Goal: Task Accomplishment & Management: Manage account settings

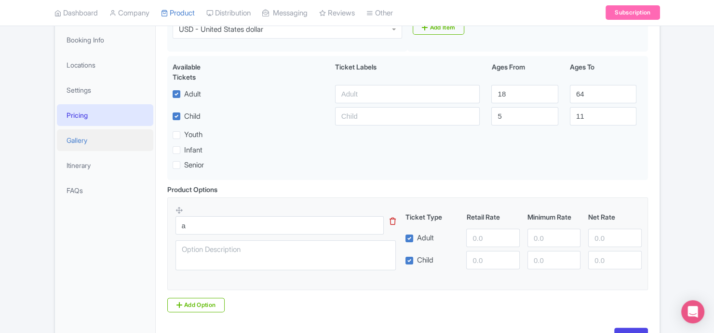
scroll to position [166, 0]
click at [118, 67] on link "Locations" at bounding box center [105, 65] width 96 height 22
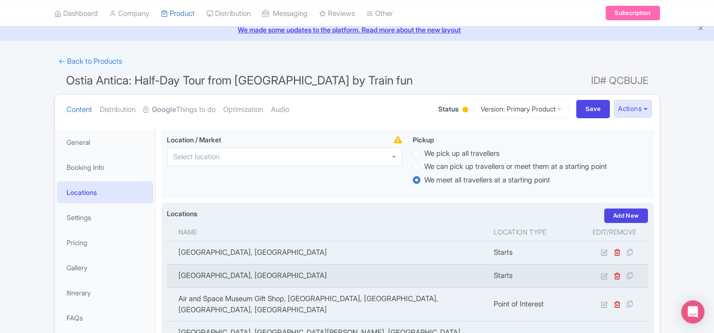
scroll to position [36, 0]
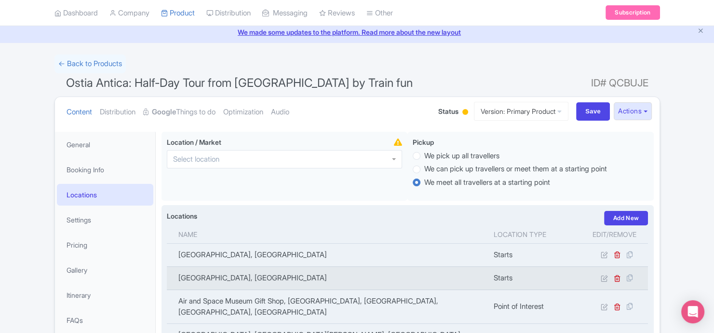
click at [318, 158] on div at bounding box center [284, 159] width 235 height 18
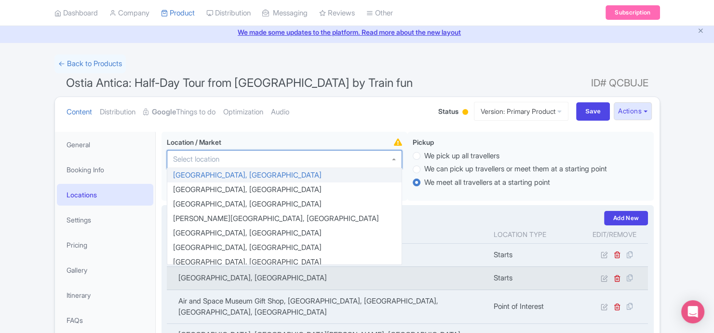
click at [318, 158] on div at bounding box center [284, 159] width 235 height 18
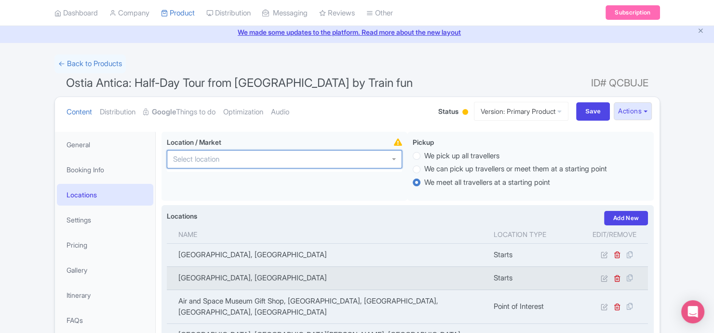
click at [318, 158] on div at bounding box center [284, 159] width 235 height 18
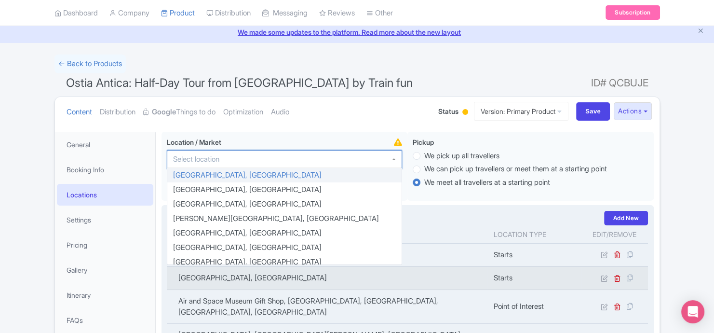
click at [318, 158] on div at bounding box center [284, 159] width 235 height 18
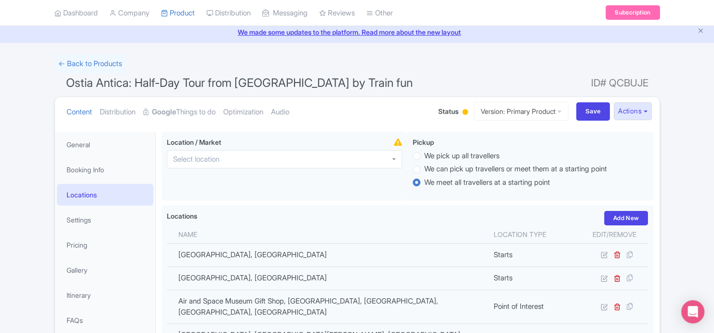
click at [676, 163] on div "← Back to Products Ostia Antica: Half-Day Tour from Rome by Train fun ID# QCBUJ…" at bounding box center [357, 294] width 714 height 481
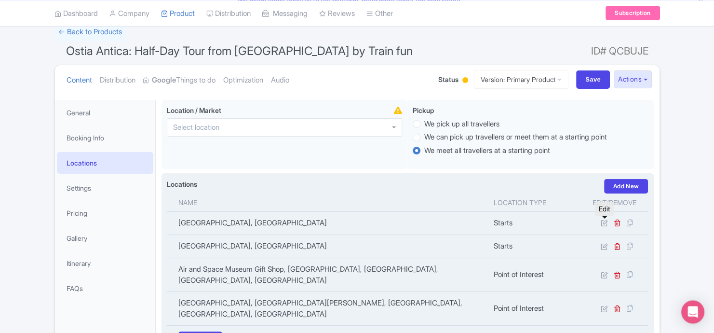
scroll to position [0, 0]
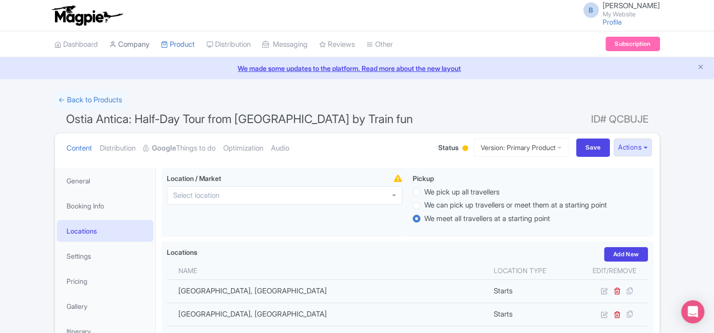
click at [127, 45] on link "Company" at bounding box center [129, 44] width 40 height 27
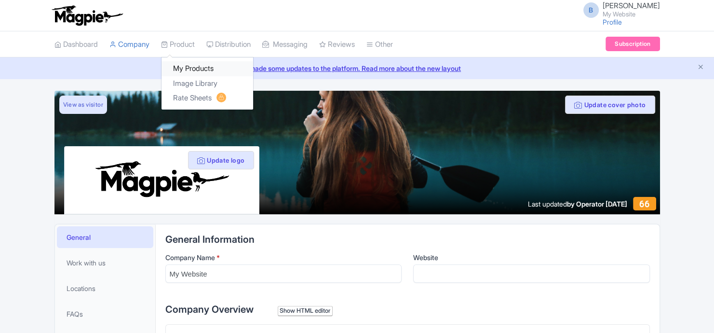
click at [190, 65] on link "My Products" at bounding box center [208, 68] width 92 height 15
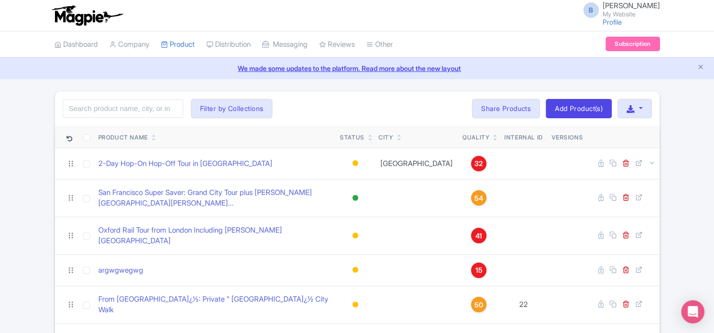
click at [493, 135] on link at bounding box center [495, 139] width 4 height 8
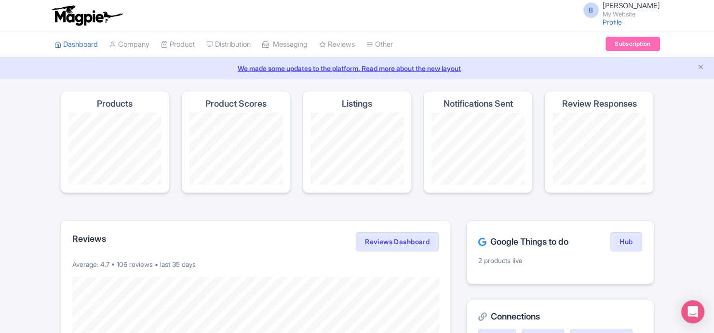
click at [705, 69] on link "We made some updates to the platform. Read more about the new layout" at bounding box center [357, 68] width 702 height 10
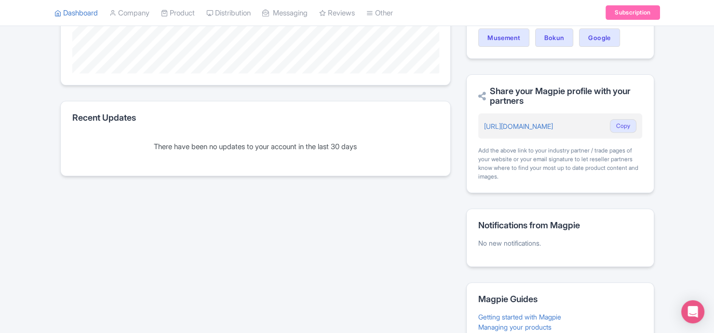
scroll to position [401, 0]
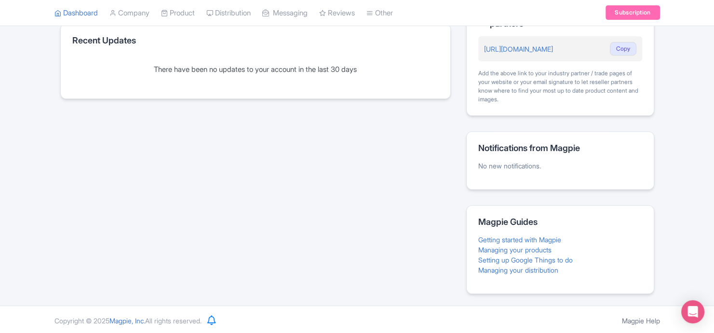
click at [134, 319] on span "Magpie, Inc." at bounding box center [127, 320] width 36 height 8
drag, startPoint x: 121, startPoint y: 320, endPoint x: 136, endPoint y: 317, distance: 14.7
click at [136, 317] on span "Magpie, Inc." at bounding box center [127, 320] width 36 height 8
click at [145, 316] on span "Magpie, Inc." at bounding box center [127, 320] width 36 height 8
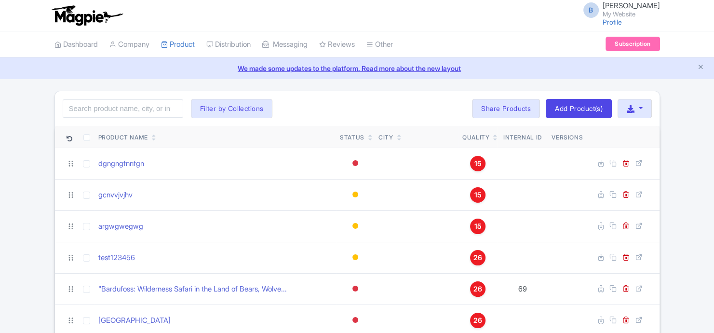
click at [493, 141] on icon at bounding box center [495, 139] width 4 height 6
click at [493, 139] on icon at bounding box center [495, 139] width 4 height 6
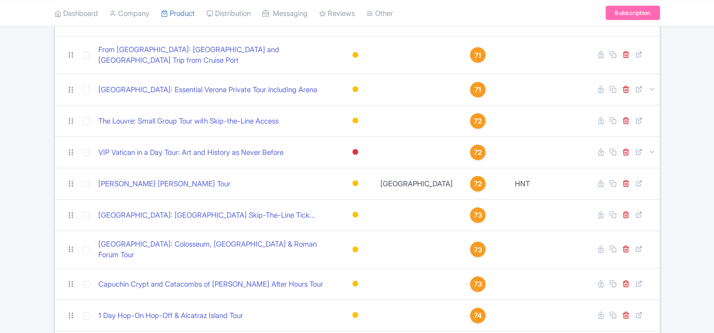
scroll to position [9360, 0]
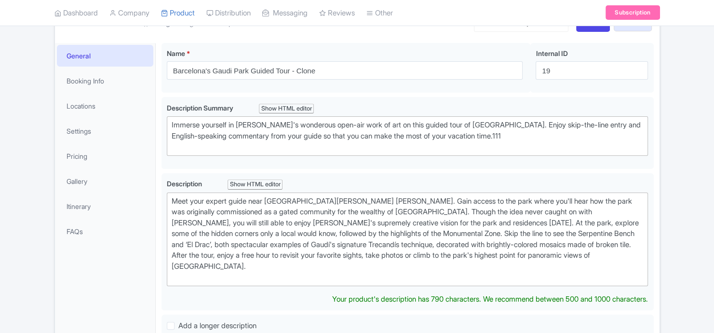
scroll to position [259, 0]
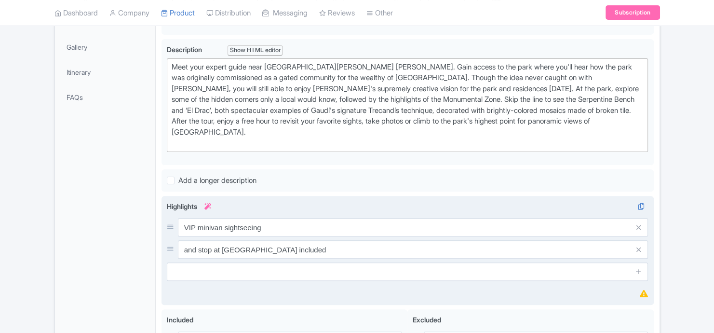
type trix-editor "<div>Meet your expert guide near Park Güell's gates. Gain access to the park wh…"
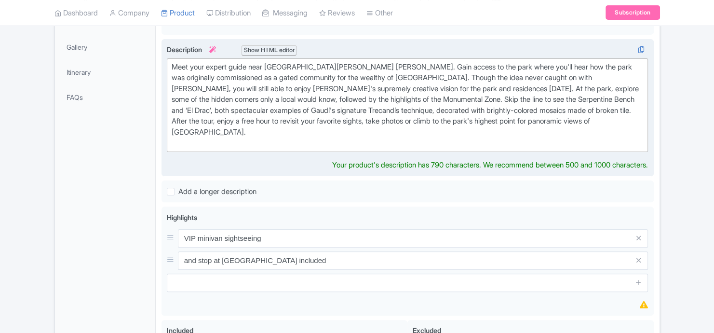
click at [266, 45] on div "Show HTML editor" at bounding box center [269, 50] width 55 height 10
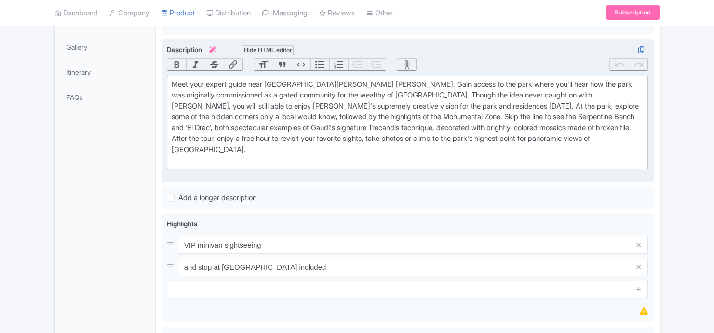
click at [269, 46] on div "Hide HTML editor" at bounding box center [268, 50] width 53 height 10
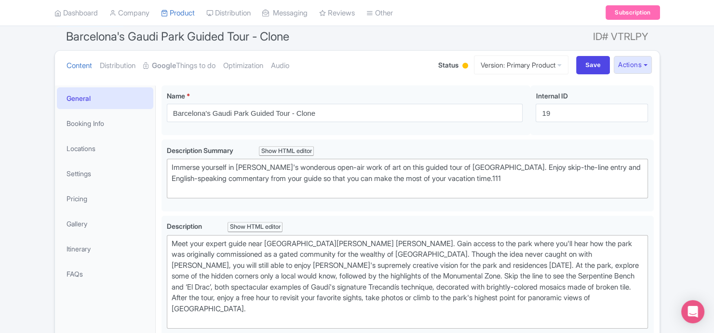
scroll to position [36, 0]
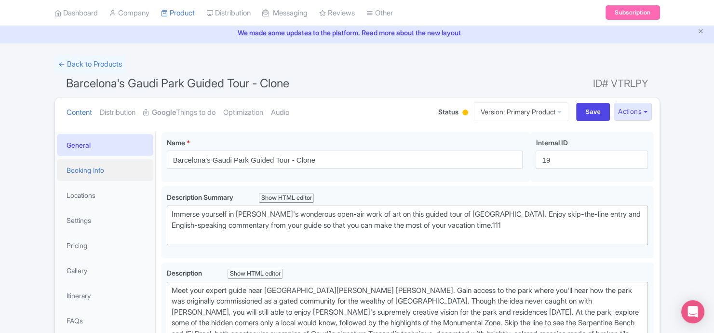
click at [114, 169] on link "Booking Info" at bounding box center [105, 170] width 96 height 22
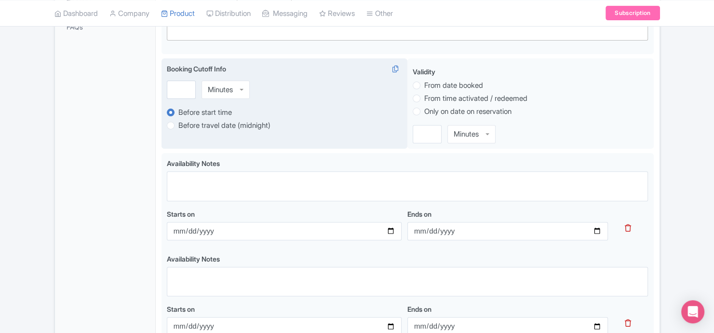
scroll to position [295, 0]
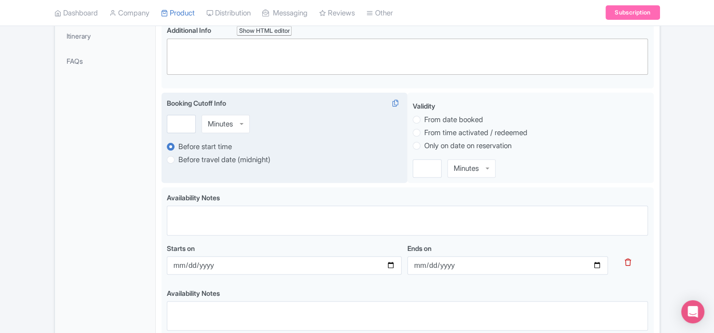
click at [206, 159] on label "Before travel date (midnight)" at bounding box center [224, 159] width 92 height 11
click at [188, 159] on input "Before travel date (midnight)" at bounding box center [183, 159] width 10 height 10
radio input "true"
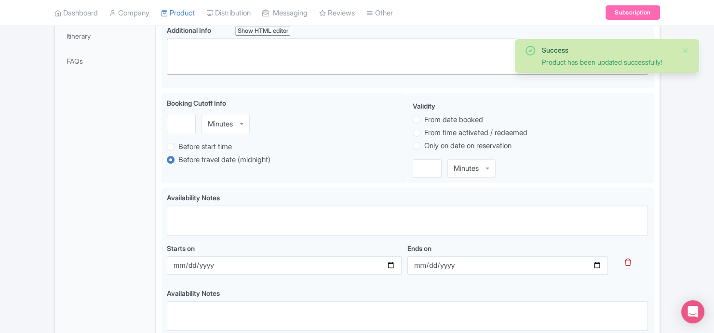
click at [198, 147] on label "Before start time" at bounding box center [205, 146] width 54 height 11
click at [188, 147] on input "Before start time" at bounding box center [183, 146] width 10 height 10
radio input "true"
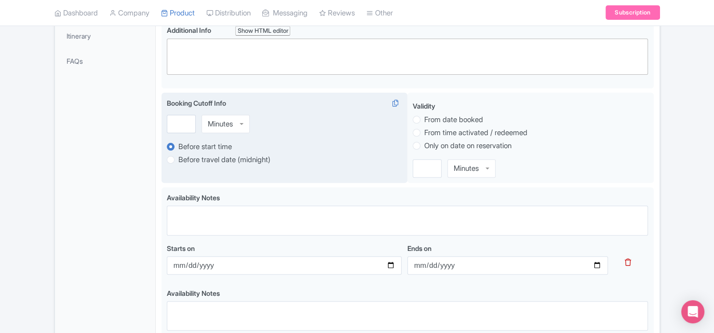
click at [235, 121] on input "select-one" at bounding box center [234, 124] width 2 height 9
click at [306, 123] on div "Minutes Minutes Minutes Hours Days" at bounding box center [284, 126] width 235 height 22
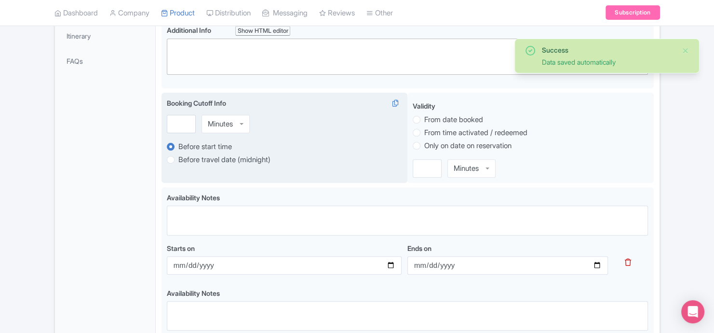
click at [233, 128] on div "Minutes" at bounding box center [226, 124] width 48 height 18
click at [234, 126] on input "select-one" at bounding box center [234, 124] width 2 height 9
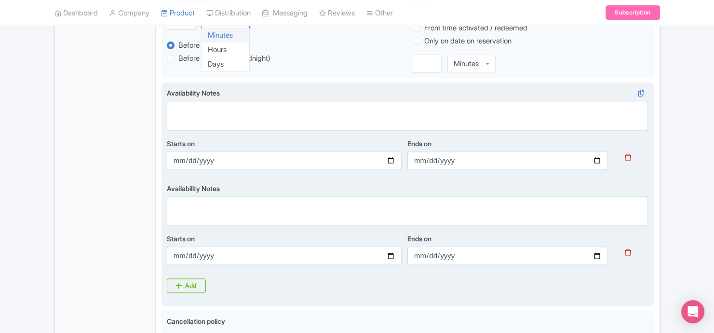
scroll to position [424, 0]
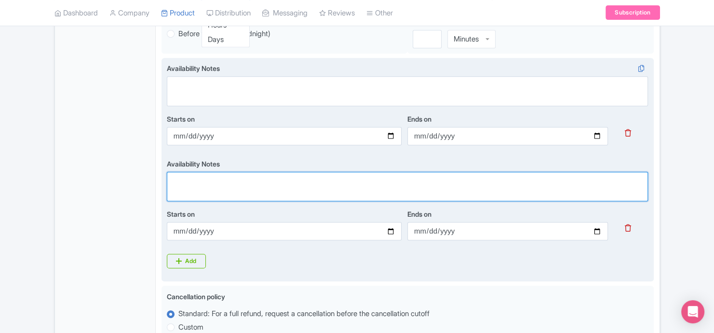
click at [317, 186] on textarea "Availability Notes" at bounding box center [408, 187] width 482 height 30
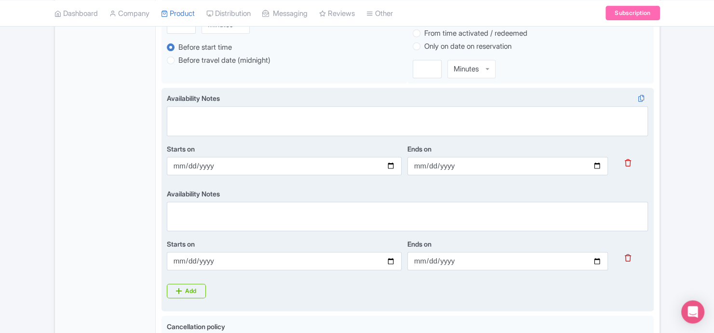
scroll to position [393, 0]
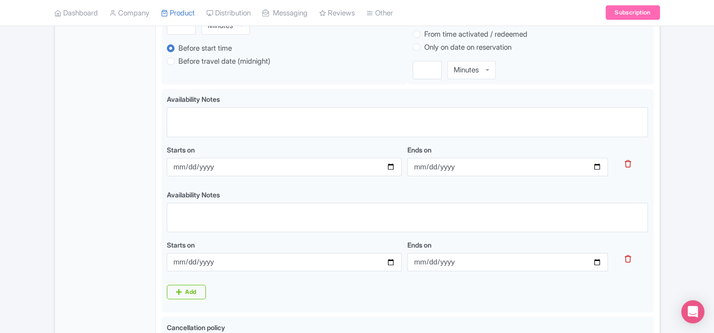
click at [122, 135] on div "General Booking Info Locations Settings Pricing Gallery Itinerary FAQs" at bounding box center [105, 227] width 101 height 906
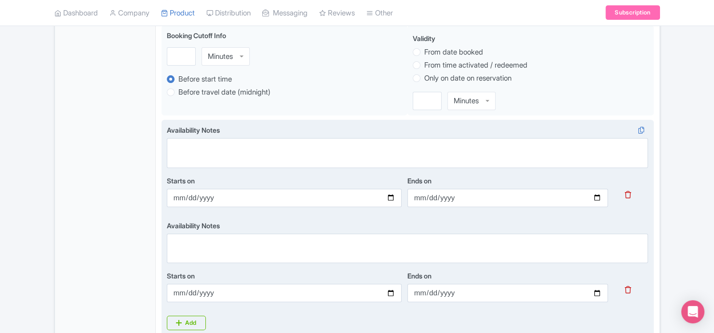
scroll to position [389, 0]
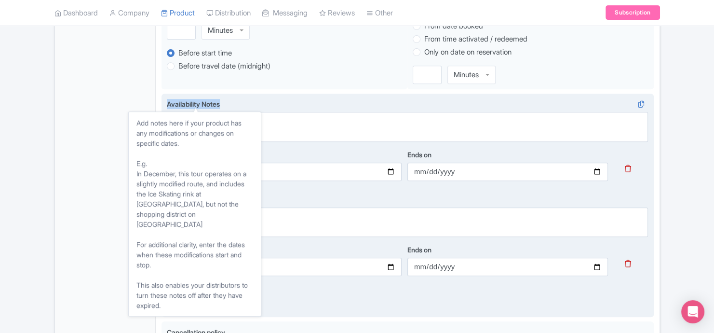
drag, startPoint x: 166, startPoint y: 104, endPoint x: 221, endPoint y: 101, distance: 55.5
click at [221, 101] on div "Availability Notes Starts on Ends on Availability Notes Starts on Ends on Add" at bounding box center [408, 206] width 492 height 224
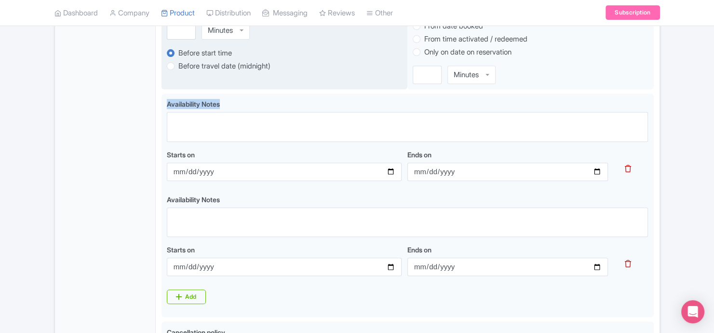
copy span "Availability Notes"
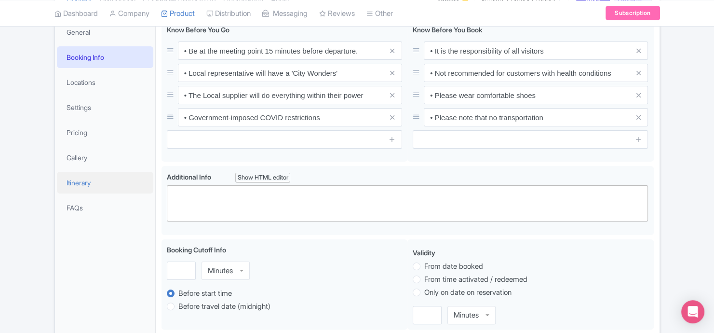
scroll to position [69, 0]
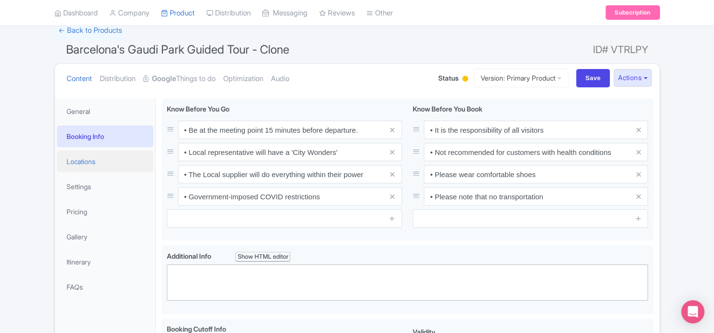
click at [100, 161] on link "Locations" at bounding box center [105, 161] width 96 height 22
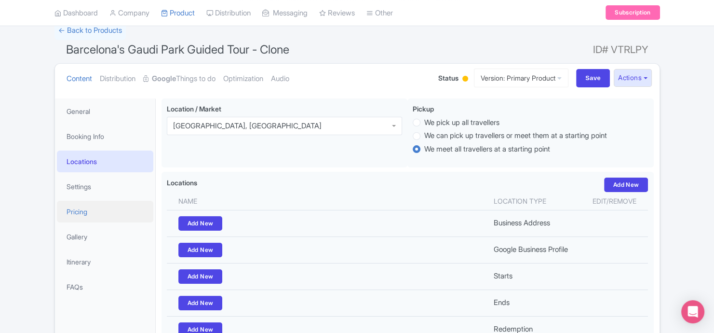
click at [108, 211] on link "Pricing" at bounding box center [105, 212] width 96 height 22
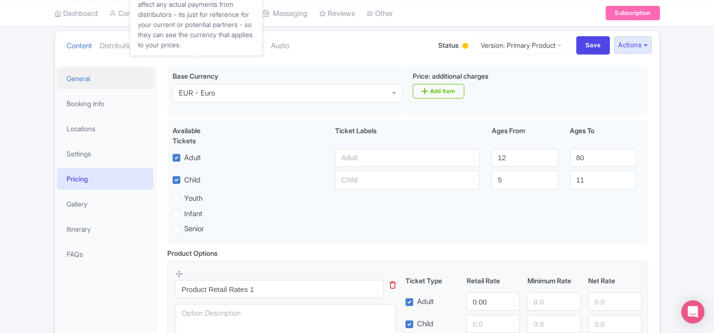
scroll to position [36, 0]
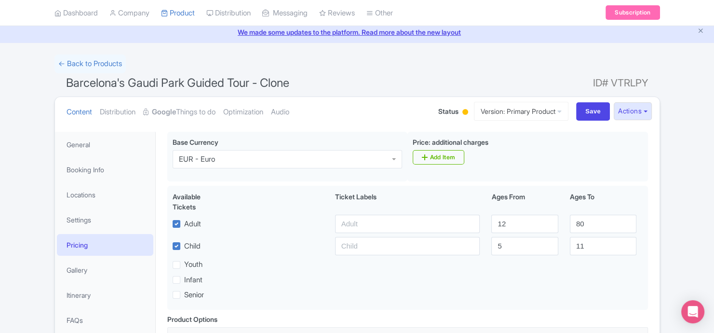
click at [112, 182] on li "Locations" at bounding box center [105, 195] width 100 height 26
click at [108, 188] on link "Locations" at bounding box center [105, 195] width 96 height 22
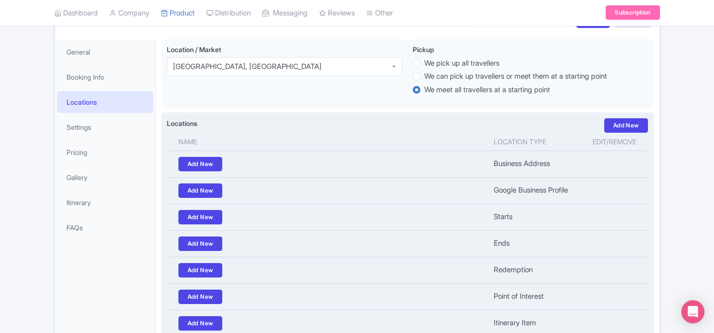
scroll to position [166, 0]
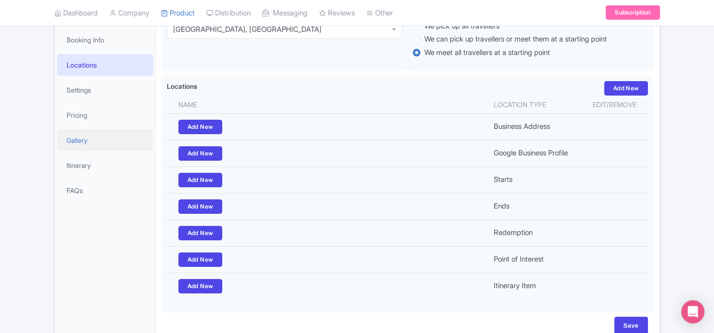
click at [124, 144] on link "Gallery" at bounding box center [105, 140] width 96 height 22
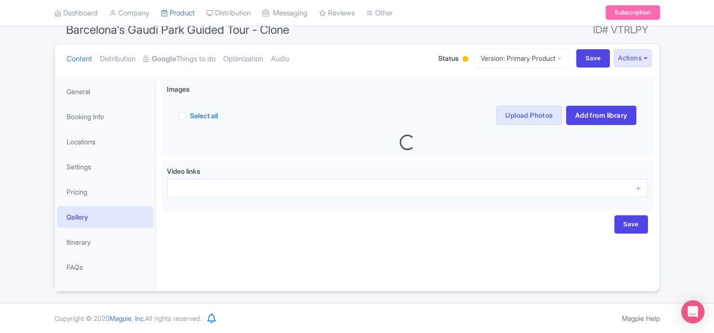
scroll to position [89, 0]
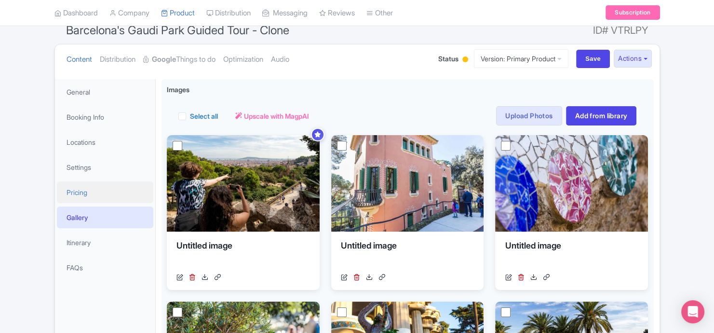
click at [124, 200] on link "Pricing" at bounding box center [105, 192] width 96 height 22
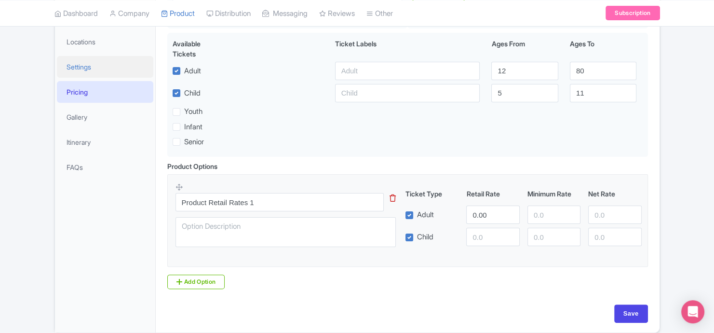
scroll to position [154, 0]
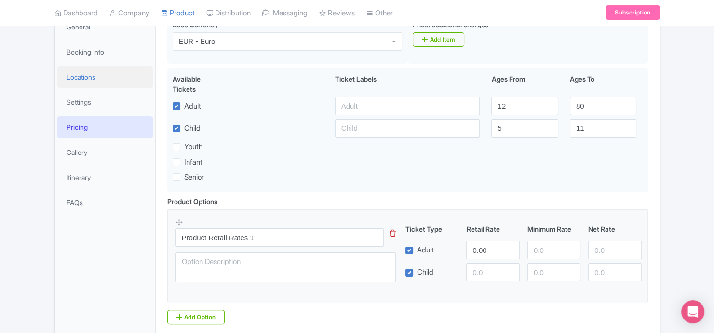
click at [113, 83] on link "Locations" at bounding box center [105, 77] width 96 height 22
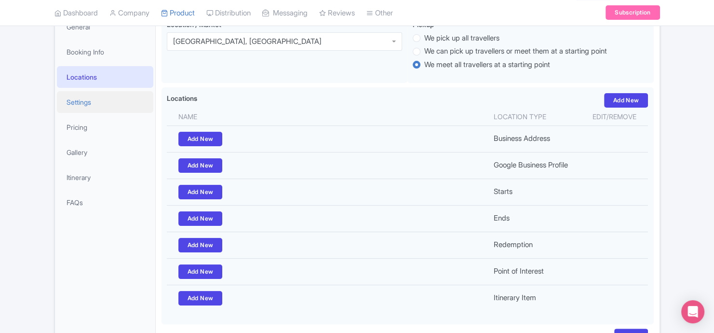
click at [113, 100] on link "Settings" at bounding box center [105, 102] width 96 height 22
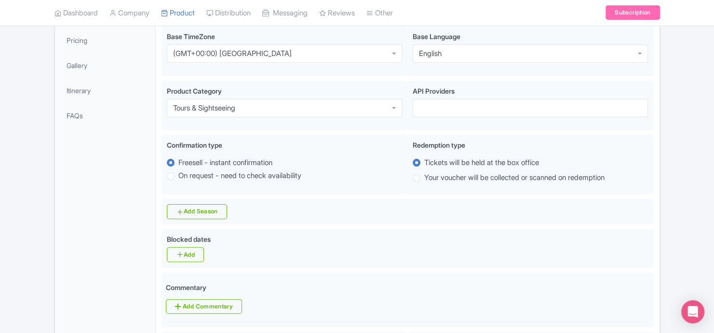
scroll to position [218, 0]
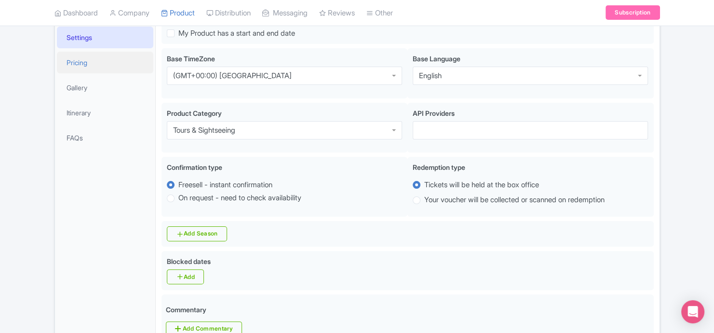
click at [113, 62] on link "Pricing" at bounding box center [105, 63] width 96 height 22
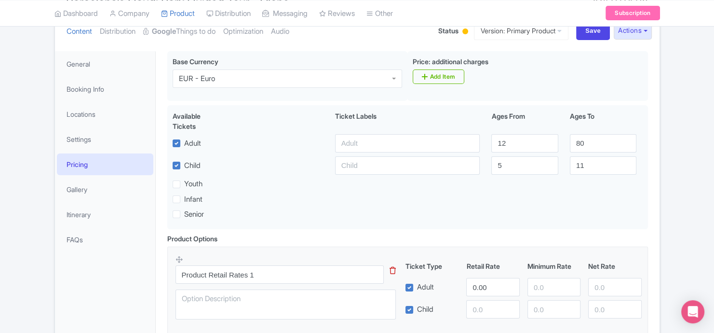
scroll to position [101, 0]
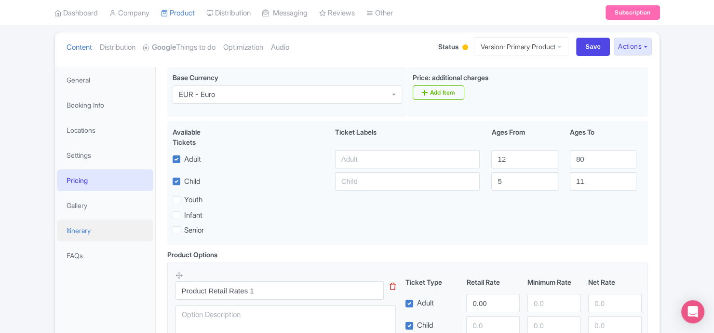
click at [126, 236] on link "Itinerary" at bounding box center [105, 230] width 96 height 22
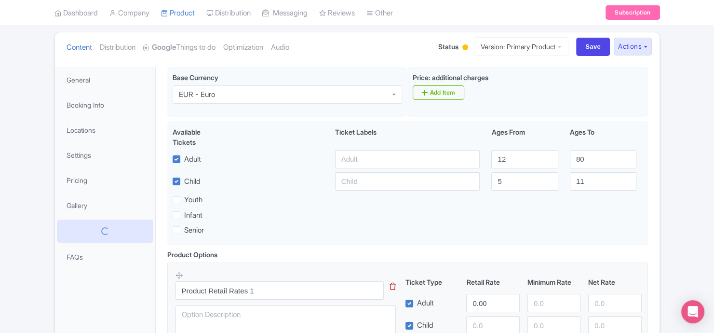
scroll to position [89, 0]
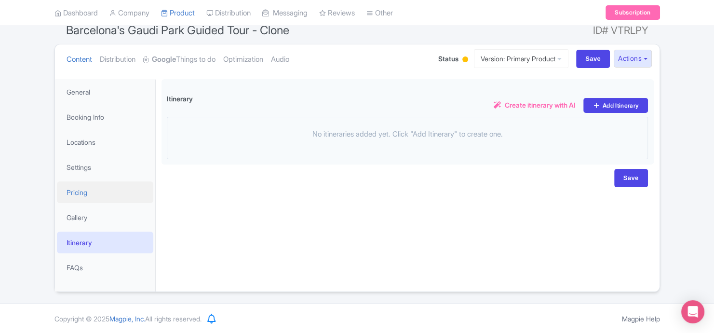
click at [131, 194] on link "Pricing" at bounding box center [105, 192] width 96 height 22
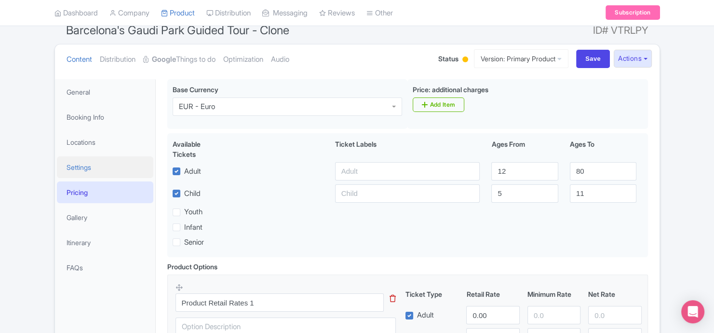
click at [123, 169] on link "Settings" at bounding box center [105, 167] width 96 height 22
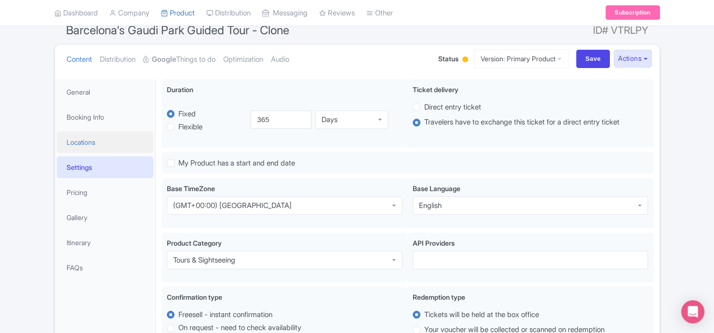
click at [120, 144] on link "Locations" at bounding box center [105, 142] width 96 height 22
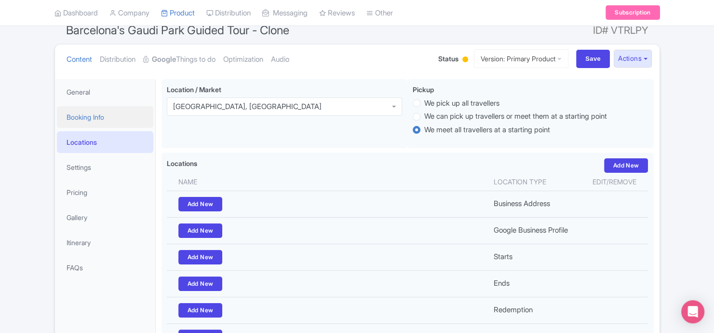
click at [110, 126] on link "Booking Info" at bounding box center [105, 117] width 96 height 22
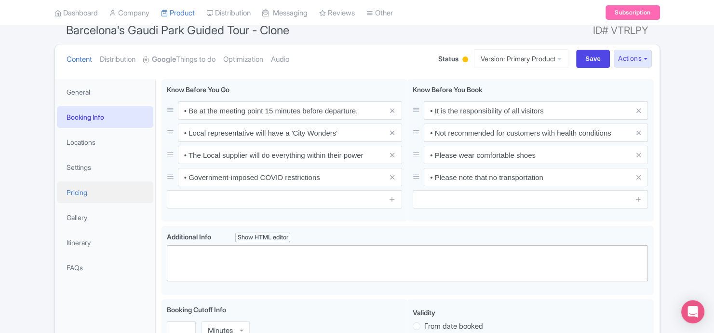
click at [115, 196] on link "Pricing" at bounding box center [105, 192] width 96 height 22
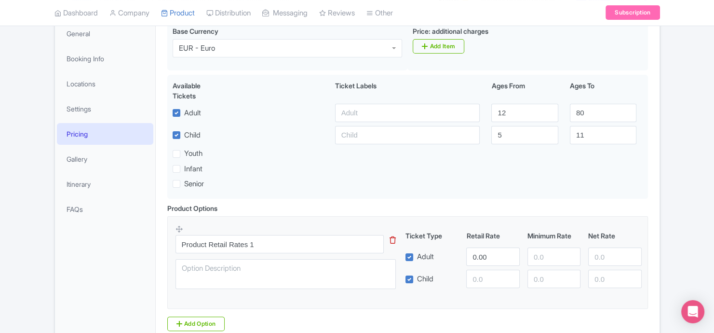
scroll to position [101, 0]
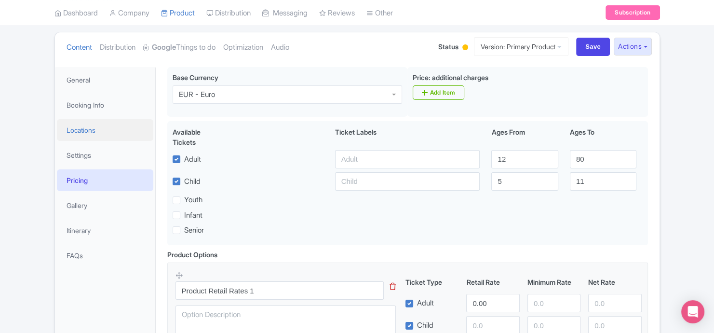
click at [122, 126] on link "Locations" at bounding box center [105, 130] width 96 height 22
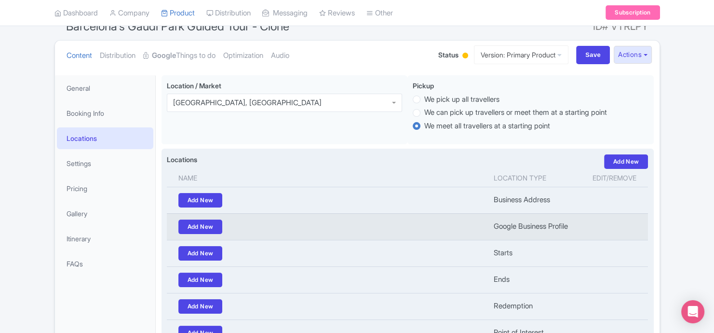
scroll to position [87, 0]
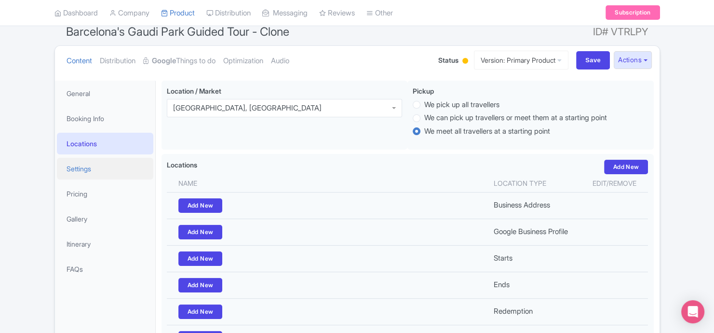
click at [103, 164] on link "Settings" at bounding box center [105, 169] width 96 height 22
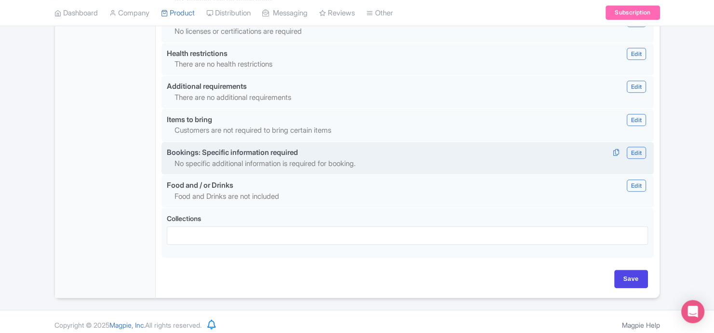
scroll to position [912, 0]
